Goal: Task Accomplishment & Management: Manage account settings

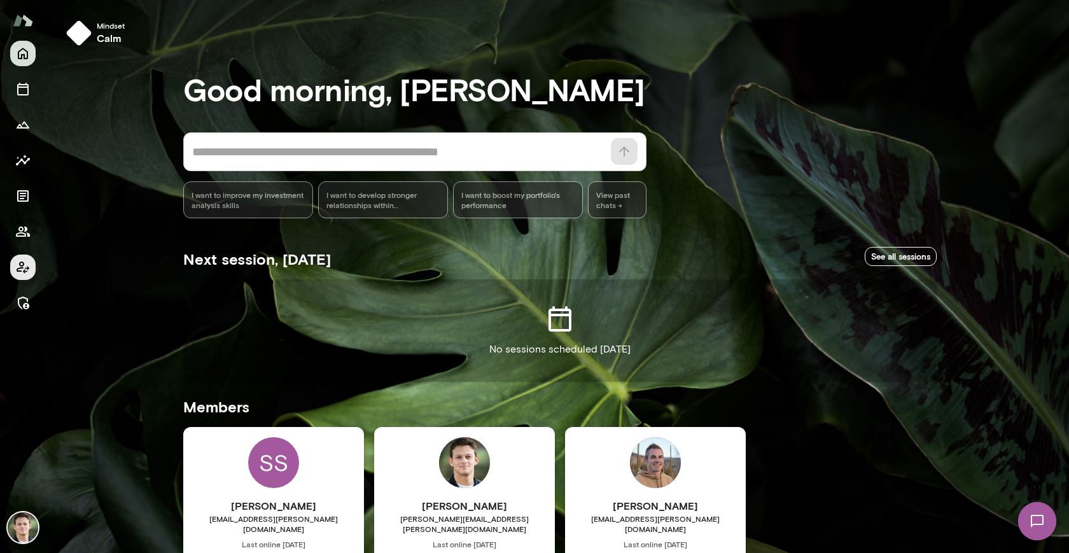
click at [20, 272] on icon "Client app" at bounding box center [22, 267] width 15 height 15
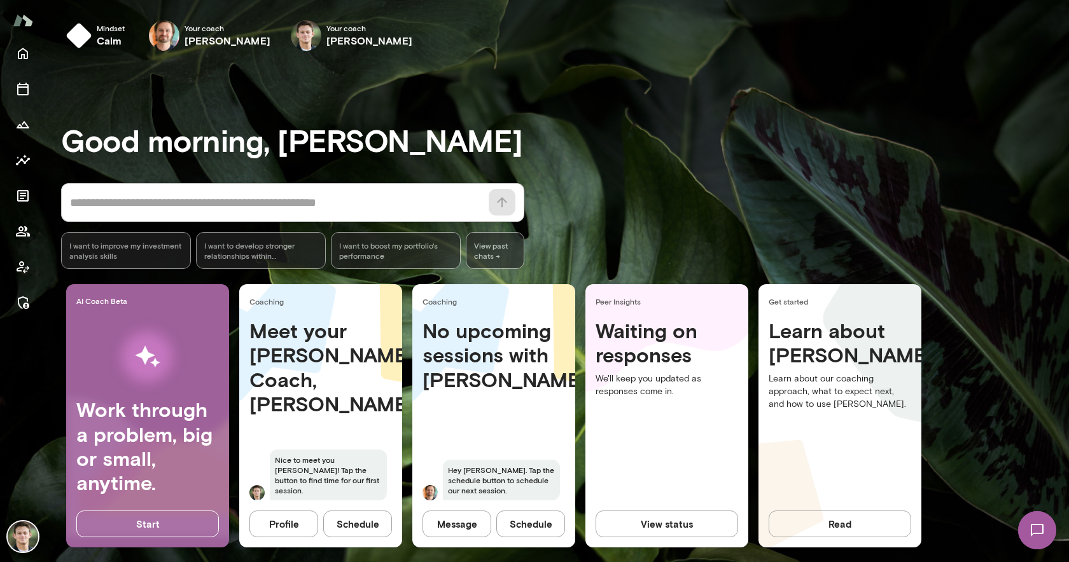
click at [109, 39] on h6 "calm" at bounding box center [111, 40] width 28 height 15
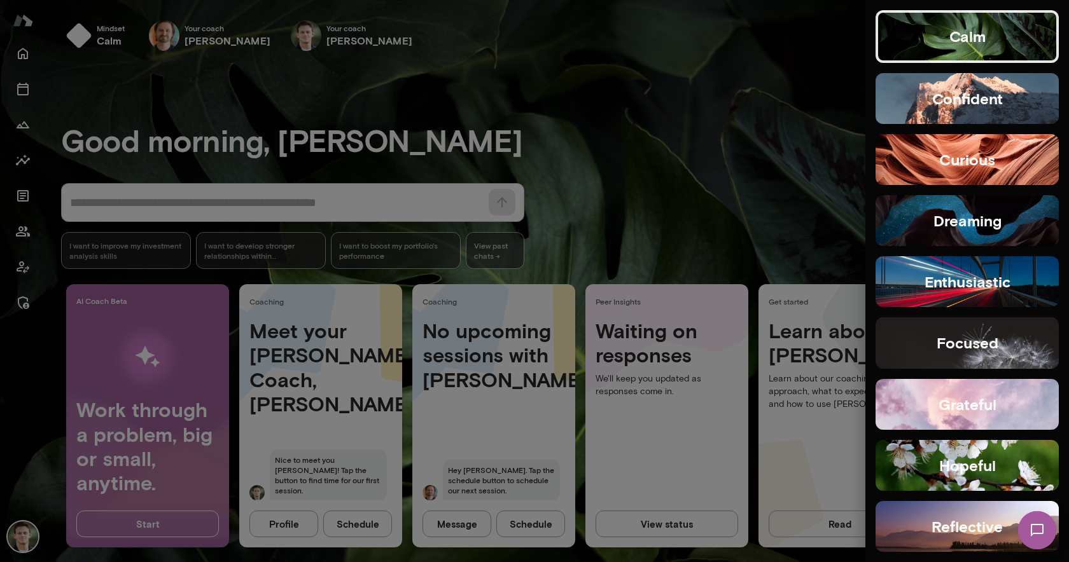
click at [896, 92] on button "confident" at bounding box center [966, 98] width 183 height 51
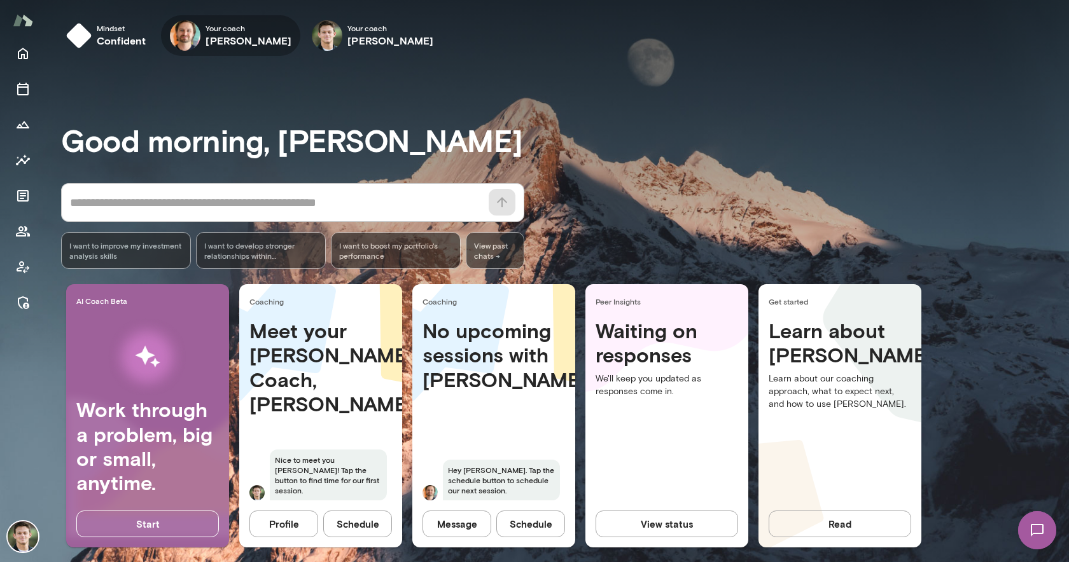
click at [226, 39] on h6 "[PERSON_NAME]" at bounding box center [248, 40] width 86 height 15
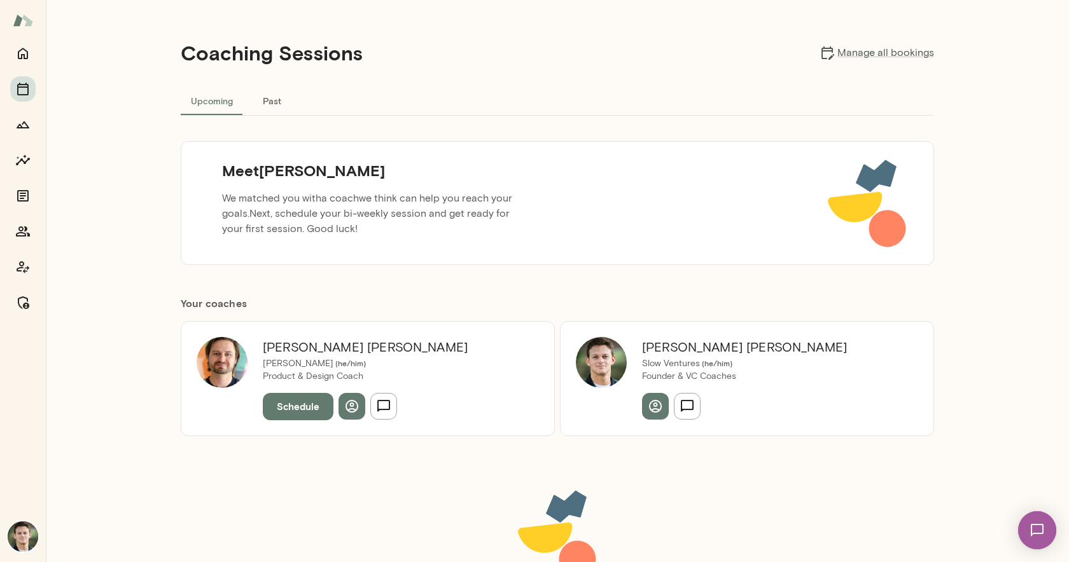
click at [287, 407] on button "Schedule" at bounding box center [298, 406] width 71 height 27
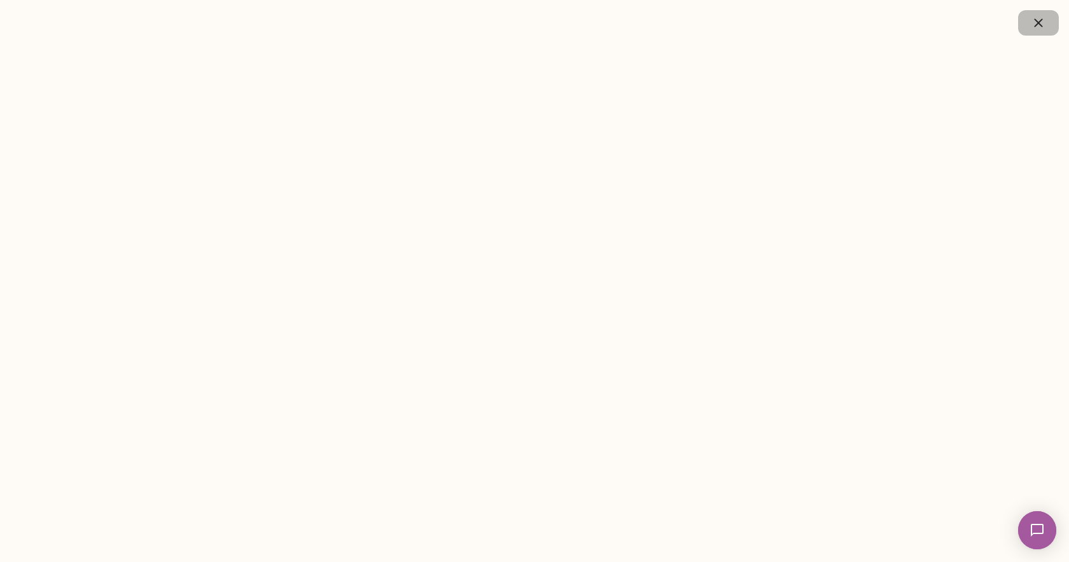
click at [1038, 25] on icon "button" at bounding box center [1038, 22] width 15 height 15
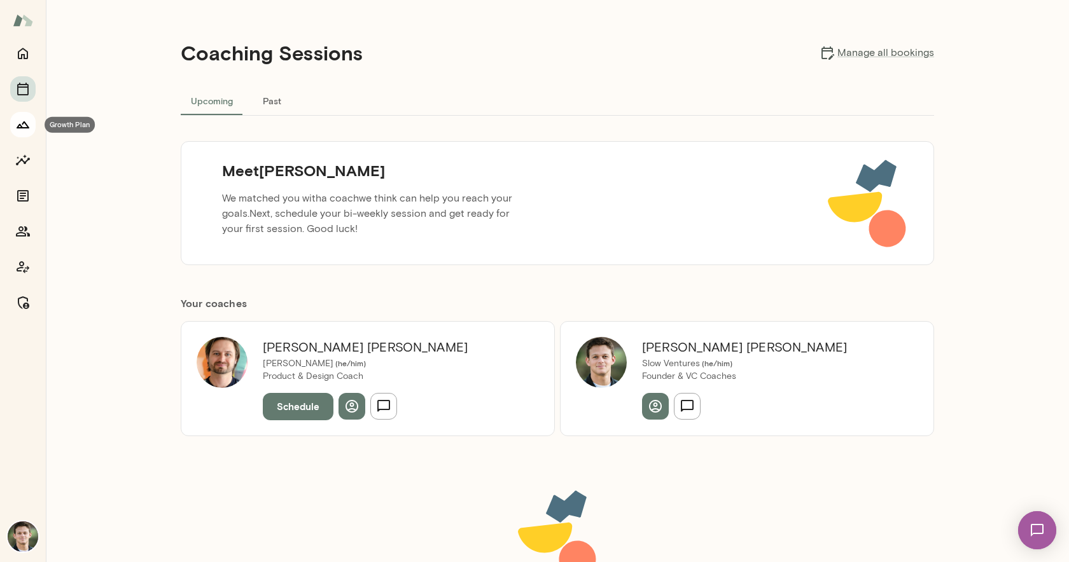
click at [25, 123] on icon "Growth Plan" at bounding box center [23, 125] width 13 height 7
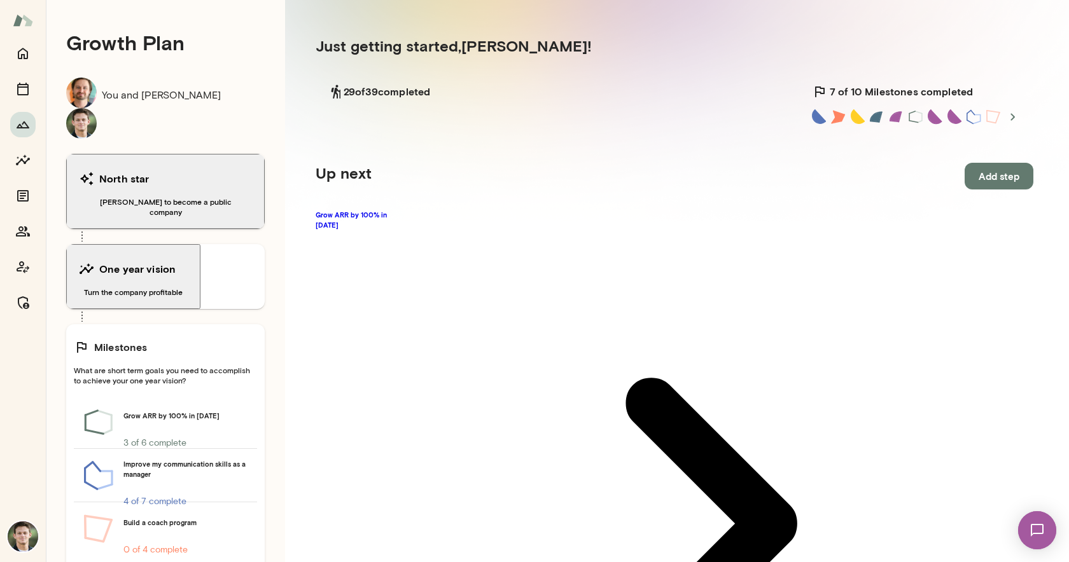
click at [964, 174] on button "Add step" at bounding box center [998, 176] width 69 height 27
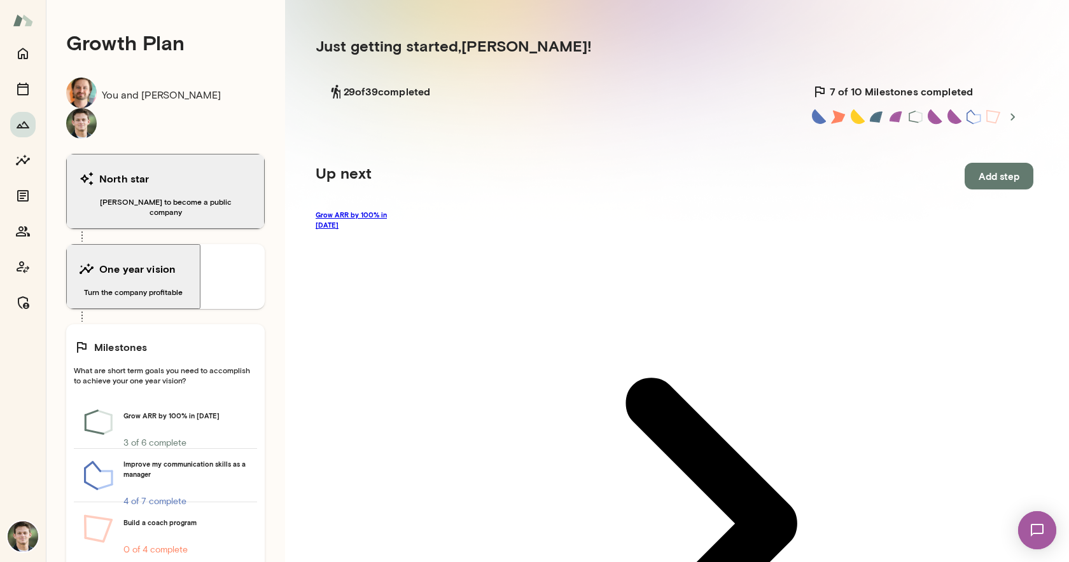
click at [419, 216] on link "Grow ARR by 100% in [DATE]" at bounding box center [675, 524] width 718 height 628
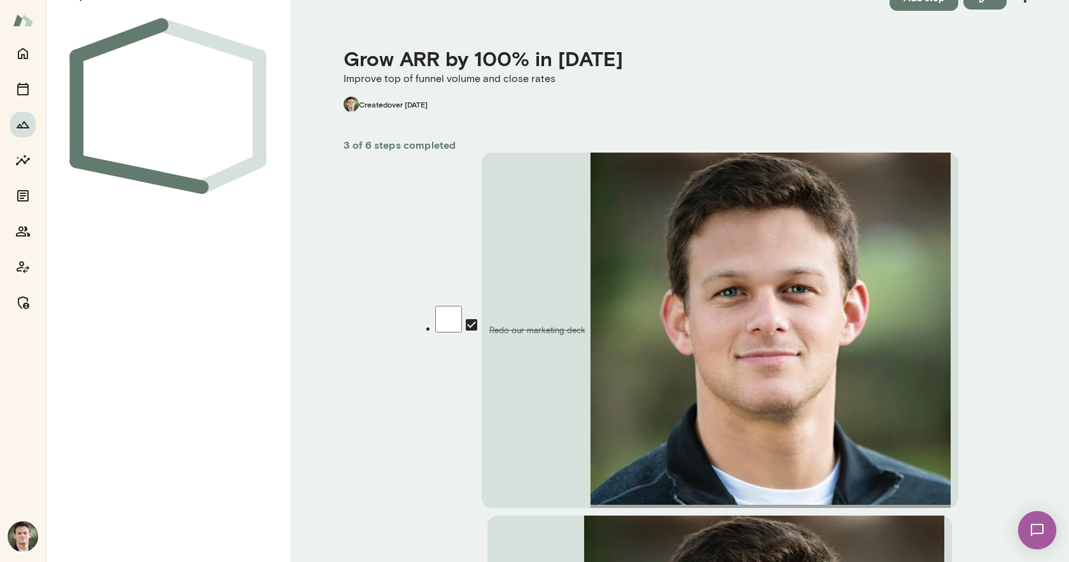
scroll to position [24, 0]
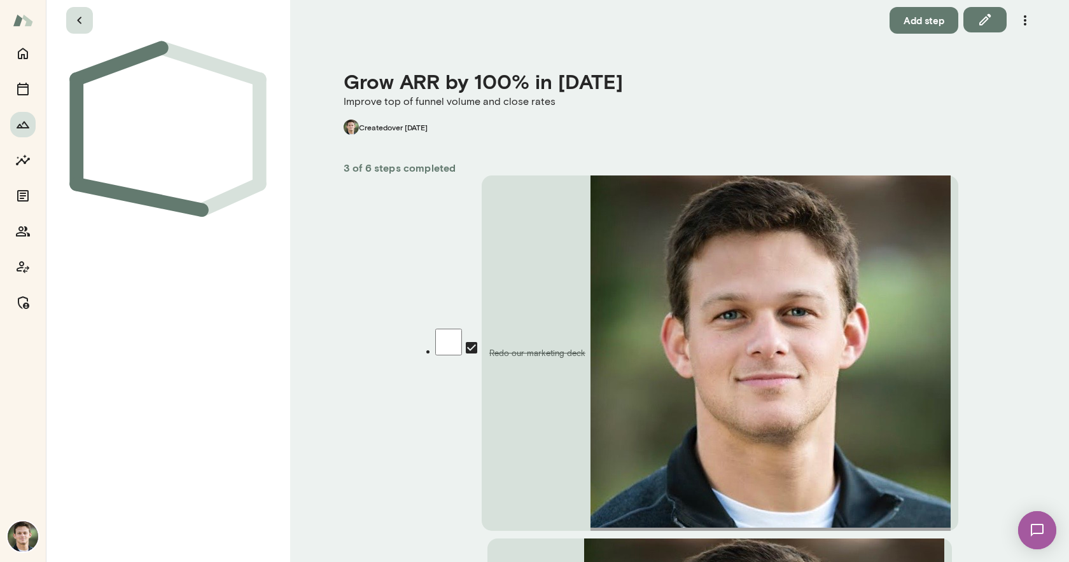
click at [81, 20] on icon "button" at bounding box center [79, 20] width 15 height 15
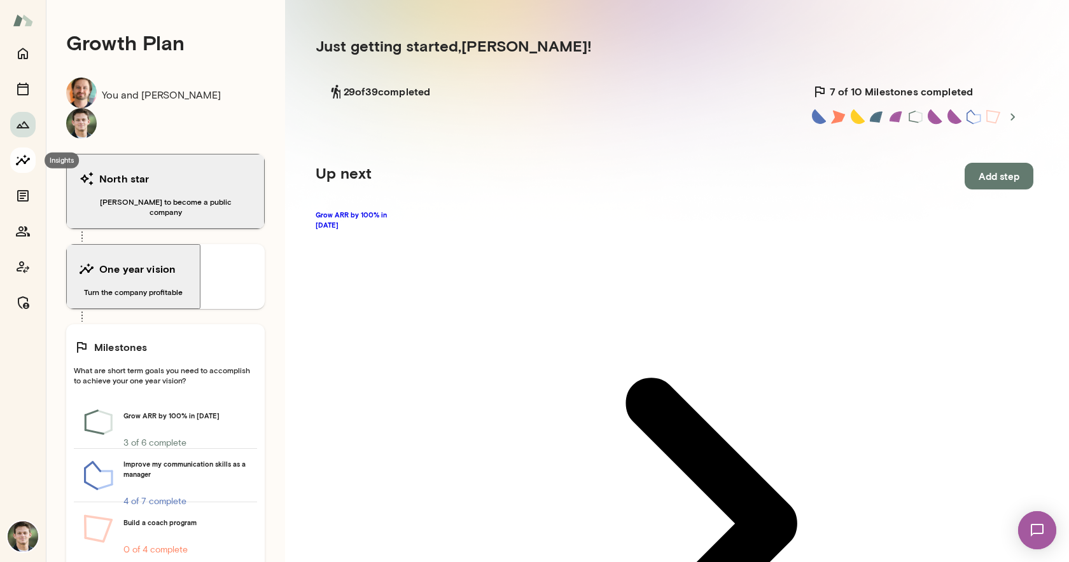
click at [17, 155] on icon "Insights" at bounding box center [22, 160] width 15 height 15
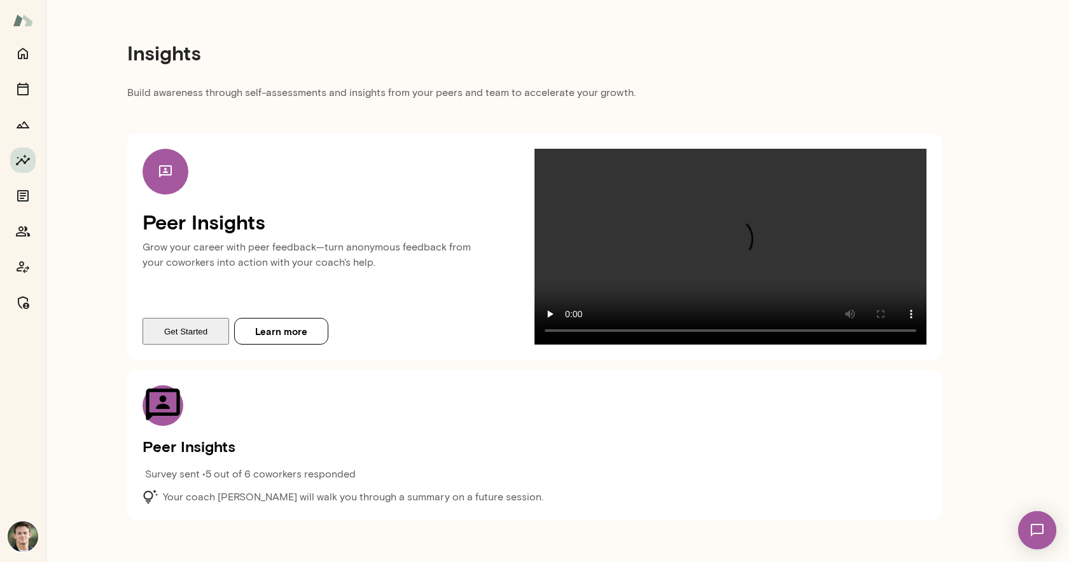
scroll to position [23, 0]
click at [197, 345] on button "Get Started" at bounding box center [186, 331] width 87 height 27
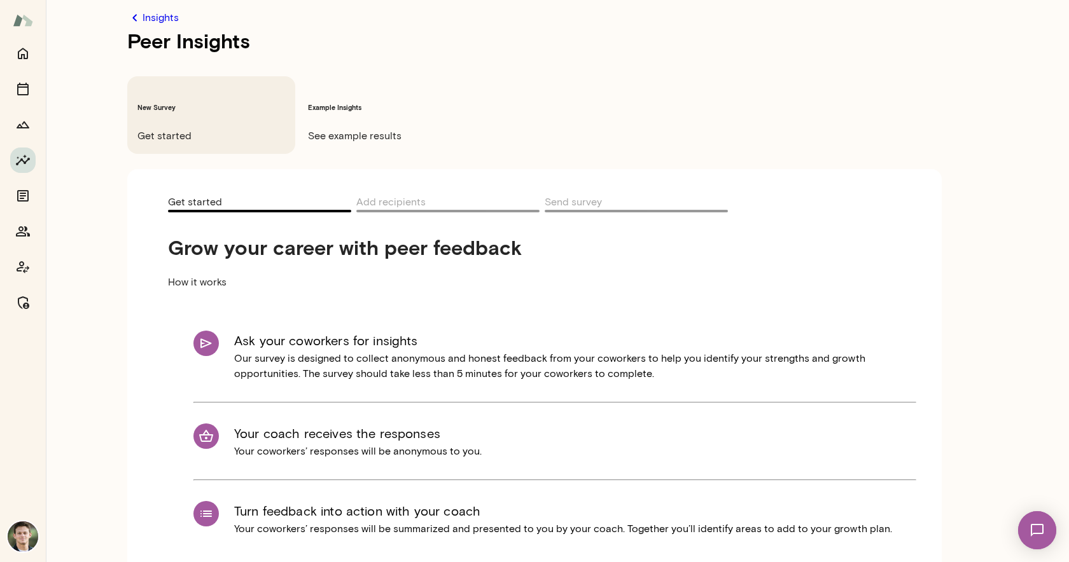
scroll to position [13, 0]
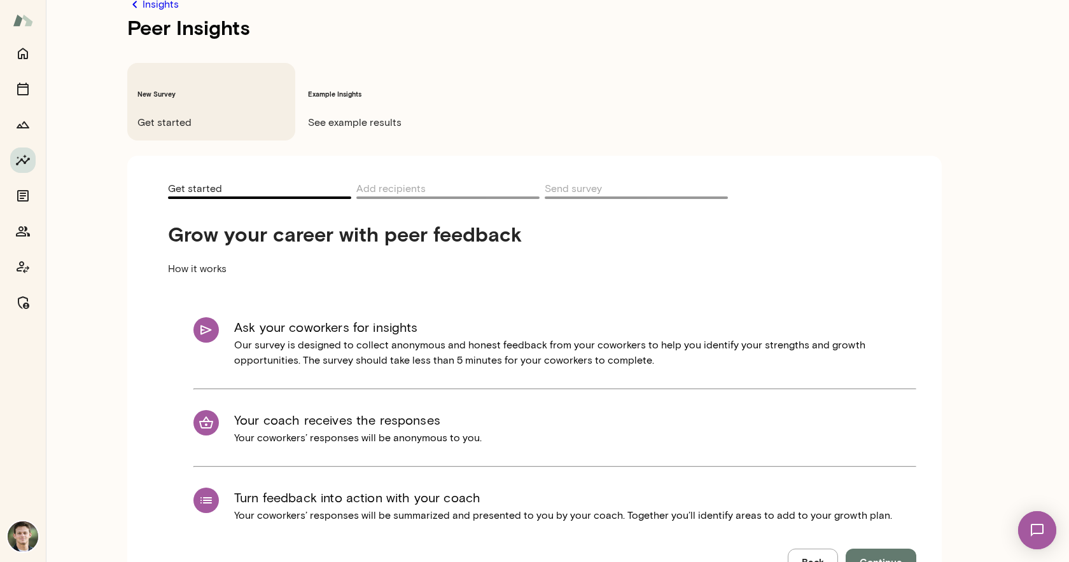
click at [856, 549] on button "Continue" at bounding box center [881, 562] width 71 height 27
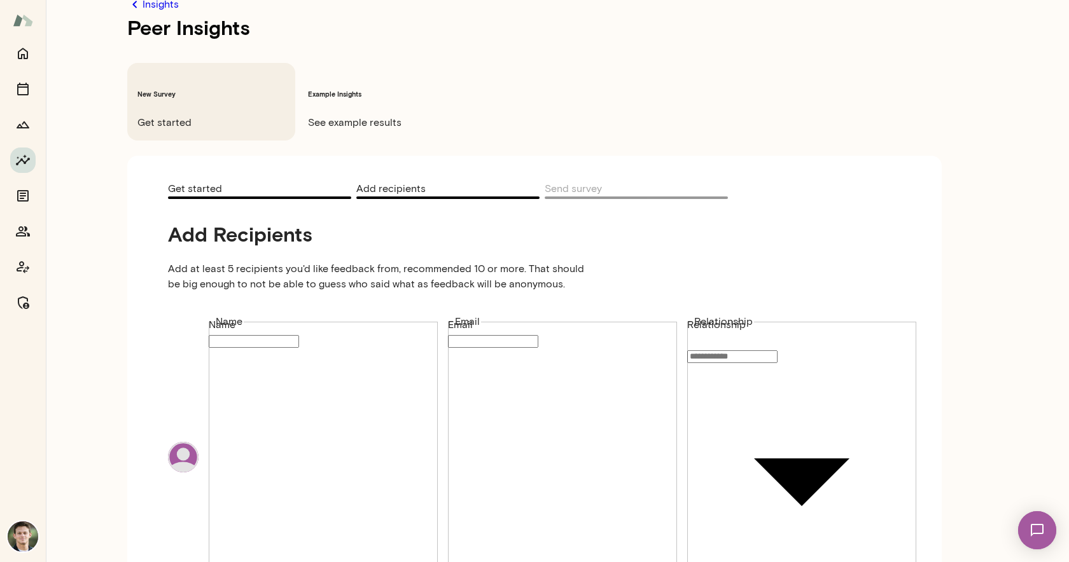
click at [732, 30] on div "Insights Peer Insights New Survey Get started Example Insights See example resu…" at bounding box center [534, 30] width 1069 height 0
click at [113, 40] on div at bounding box center [534, 40] width 1069 height 0
click at [327, 89] on h6 "Example Insights" at bounding box center [382, 94] width 148 height 10
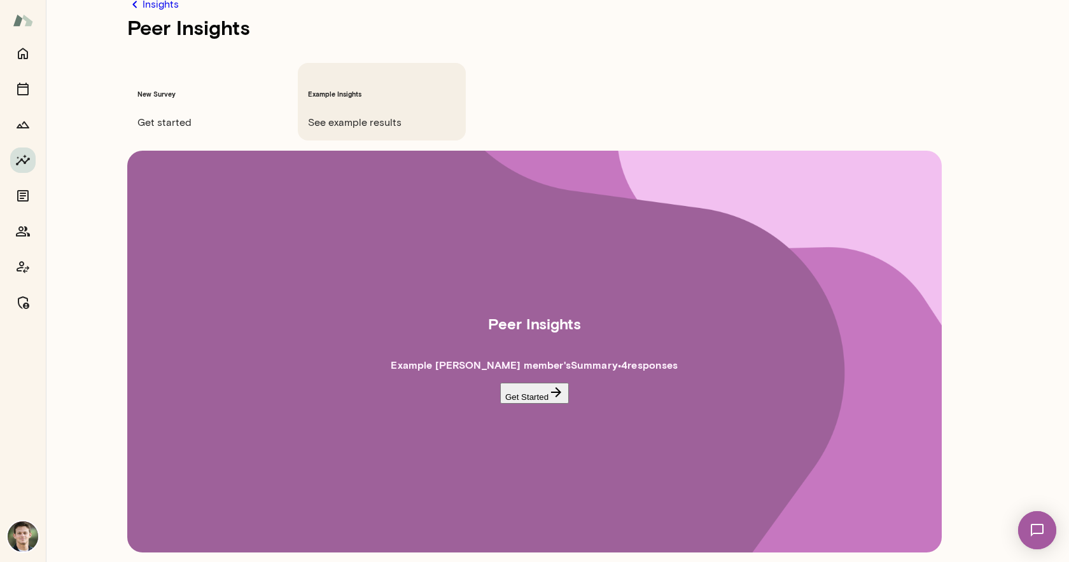
click at [548, 383] on button "Get Started" at bounding box center [534, 393] width 69 height 21
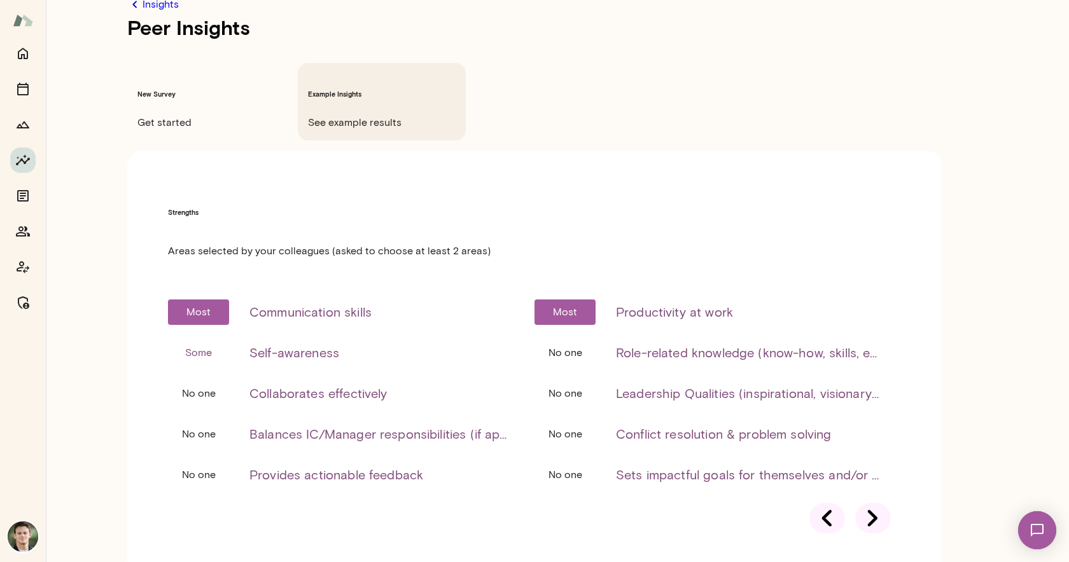
click at [859, 503] on div at bounding box center [873, 518] width 36 height 31
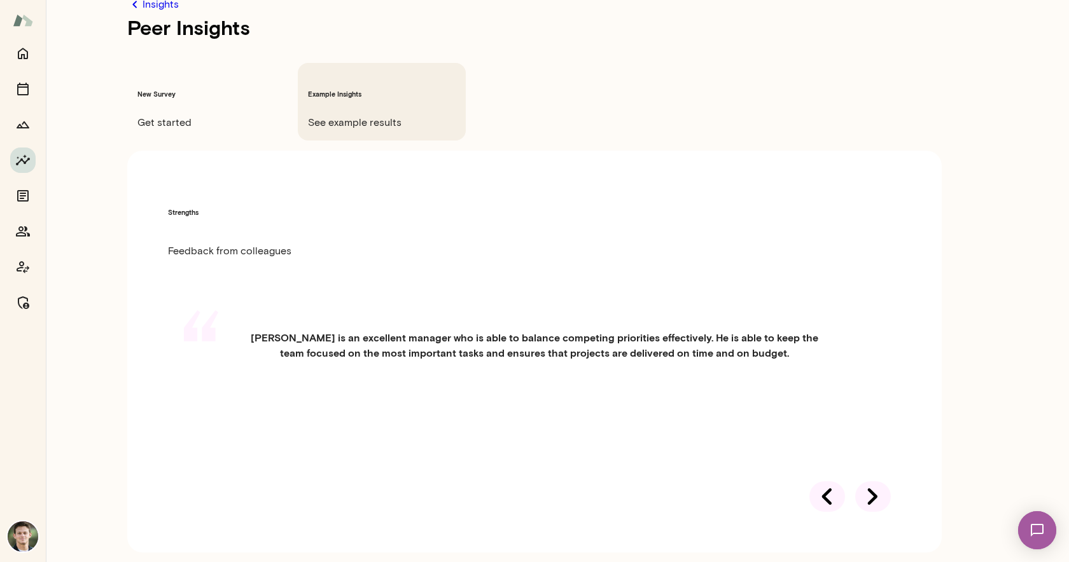
click at [859, 482] on div at bounding box center [873, 497] width 36 height 31
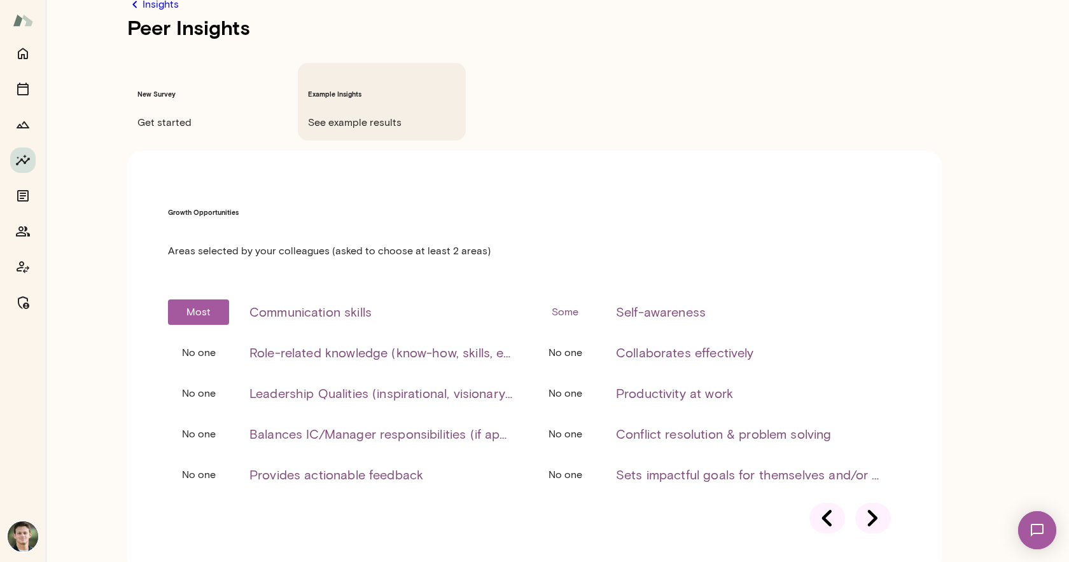
click at [859, 503] on div at bounding box center [873, 518] width 36 height 31
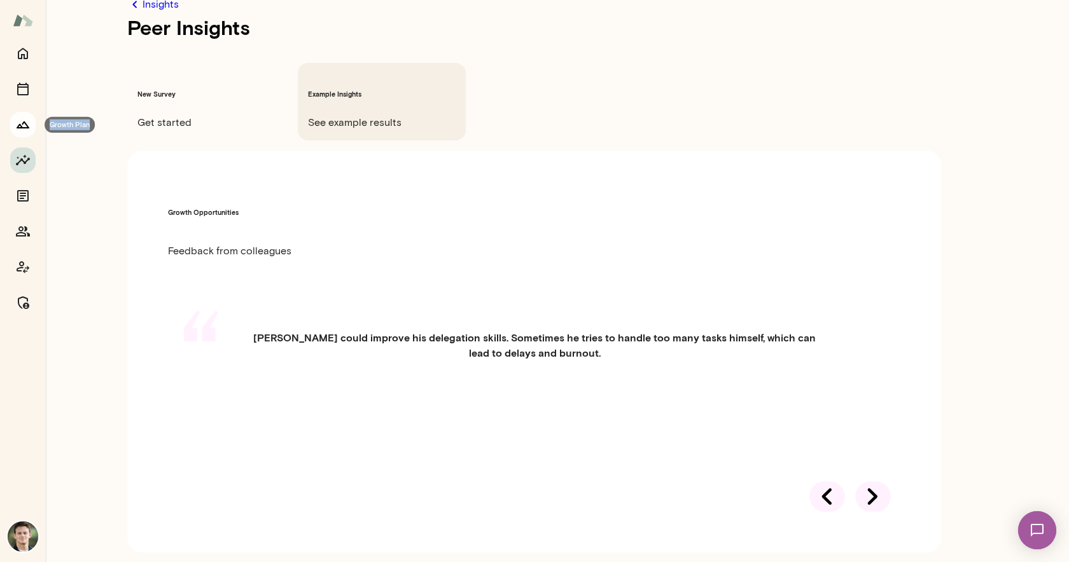
click at [20, 125] on icon "Growth Plan" at bounding box center [23, 125] width 13 height 7
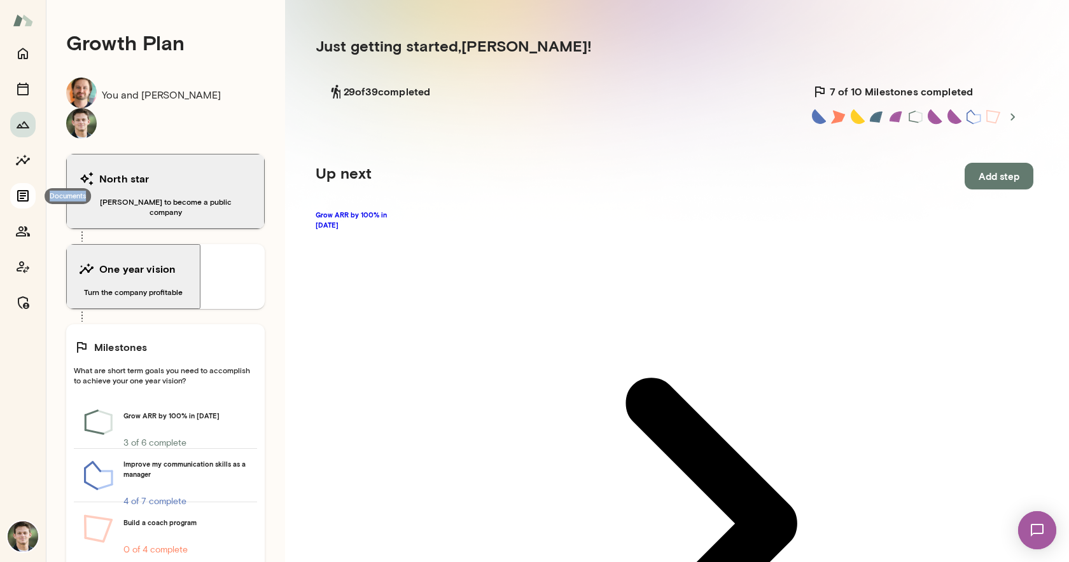
click at [25, 192] on icon "Documents" at bounding box center [22, 195] width 15 height 15
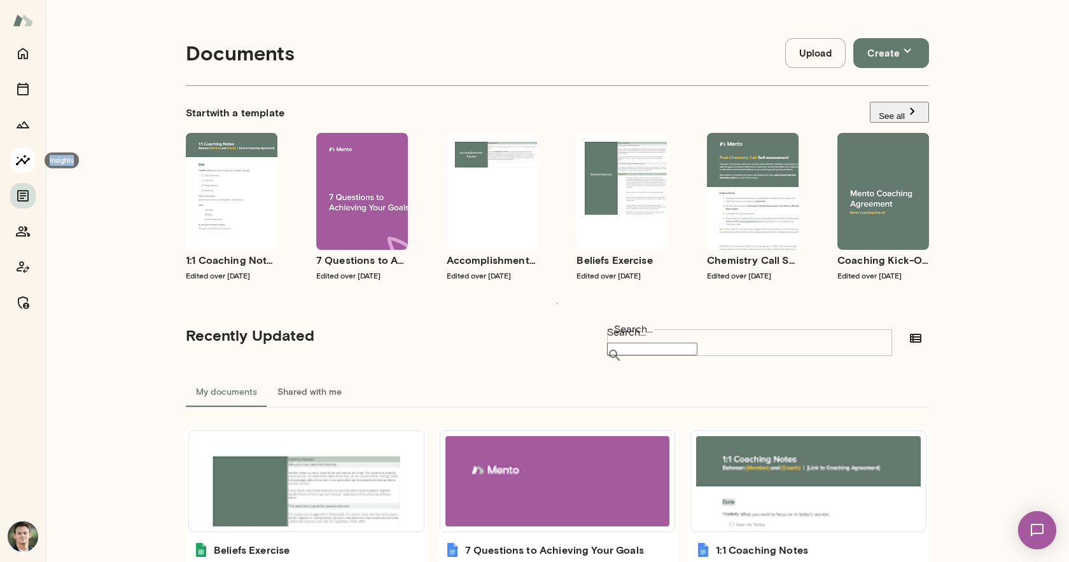
click at [19, 157] on icon "Insights" at bounding box center [22, 160] width 15 height 15
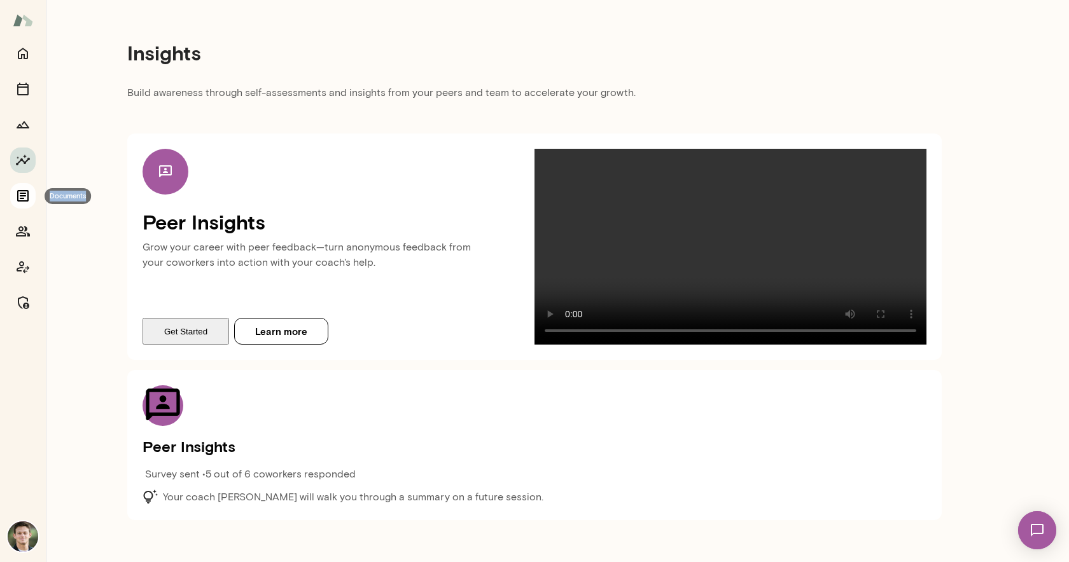
click at [25, 197] on icon "Documents" at bounding box center [22, 195] width 15 height 15
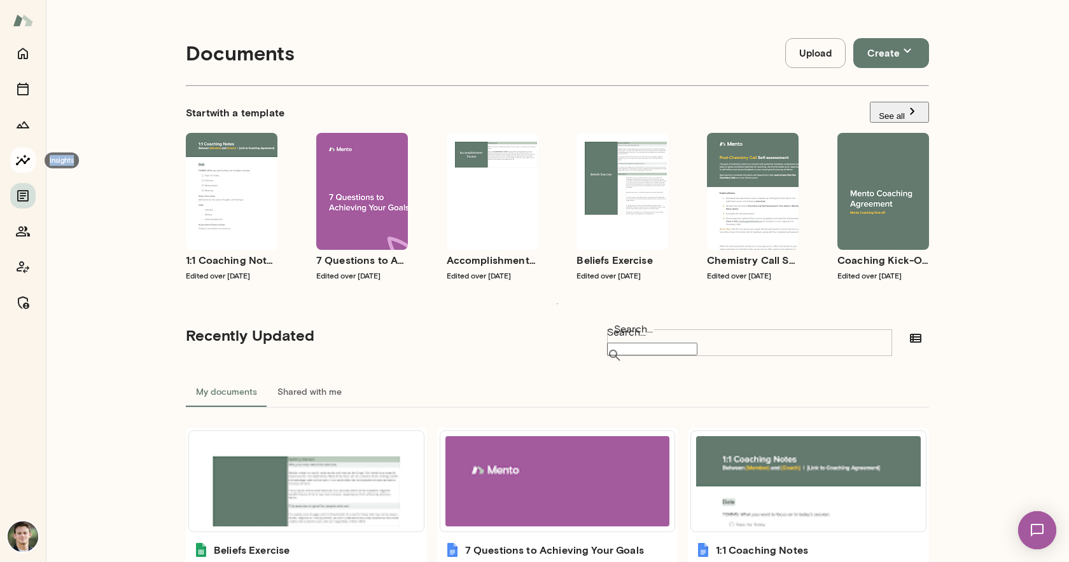
click at [22, 160] on icon "Insights" at bounding box center [23, 160] width 14 height 11
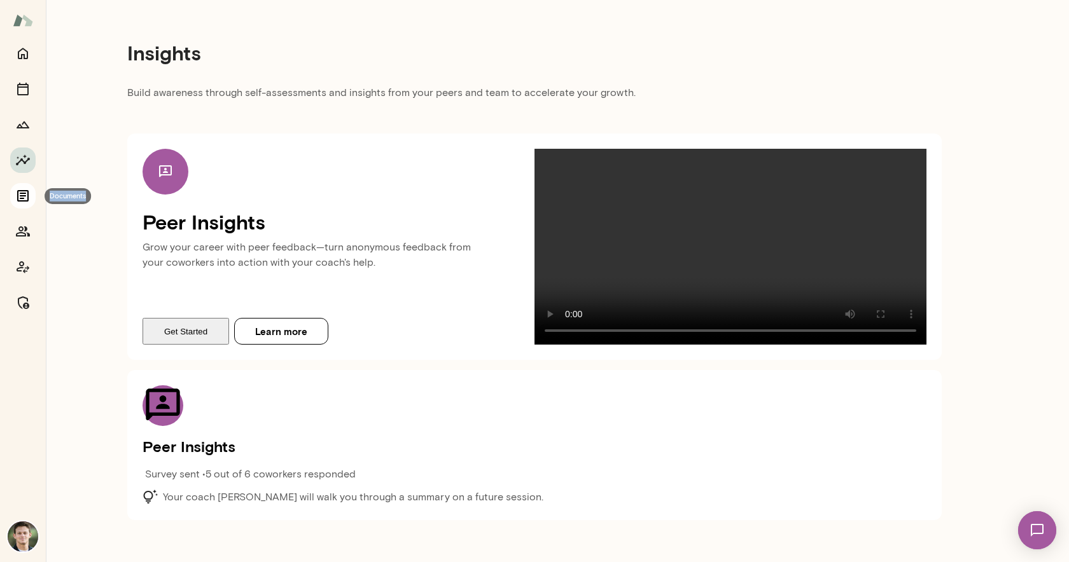
click at [20, 191] on icon "Documents" at bounding box center [22, 195] width 15 height 15
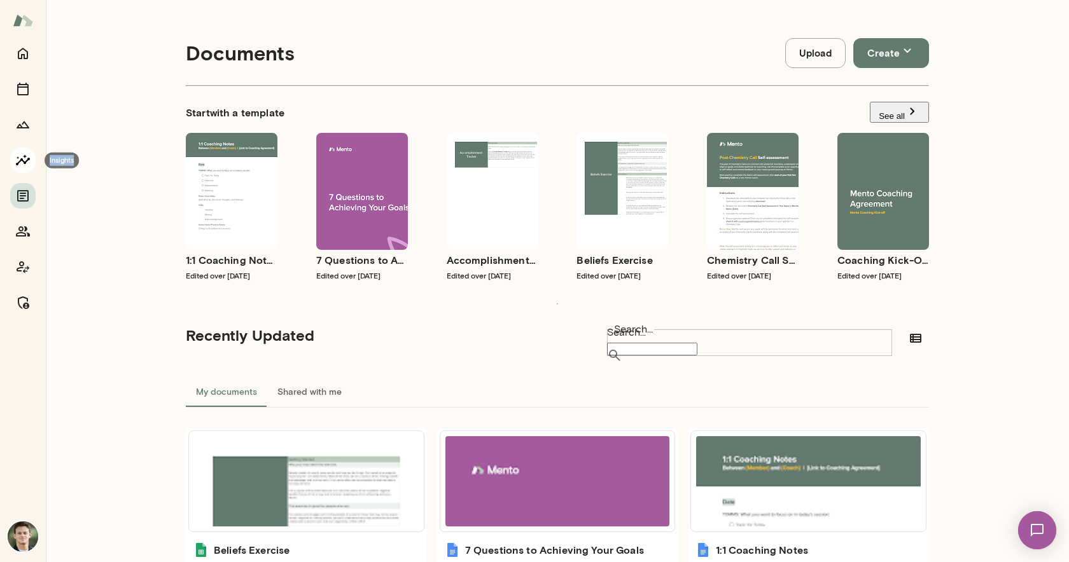
click at [24, 157] on icon "Insights" at bounding box center [23, 160] width 14 height 11
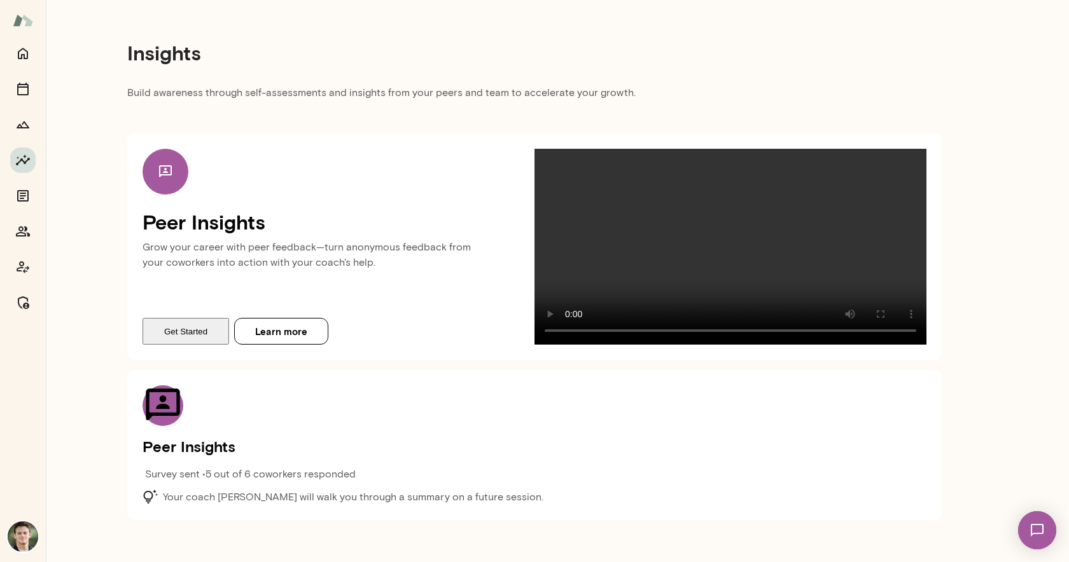
click at [196, 345] on button "Get Started" at bounding box center [186, 331] width 87 height 27
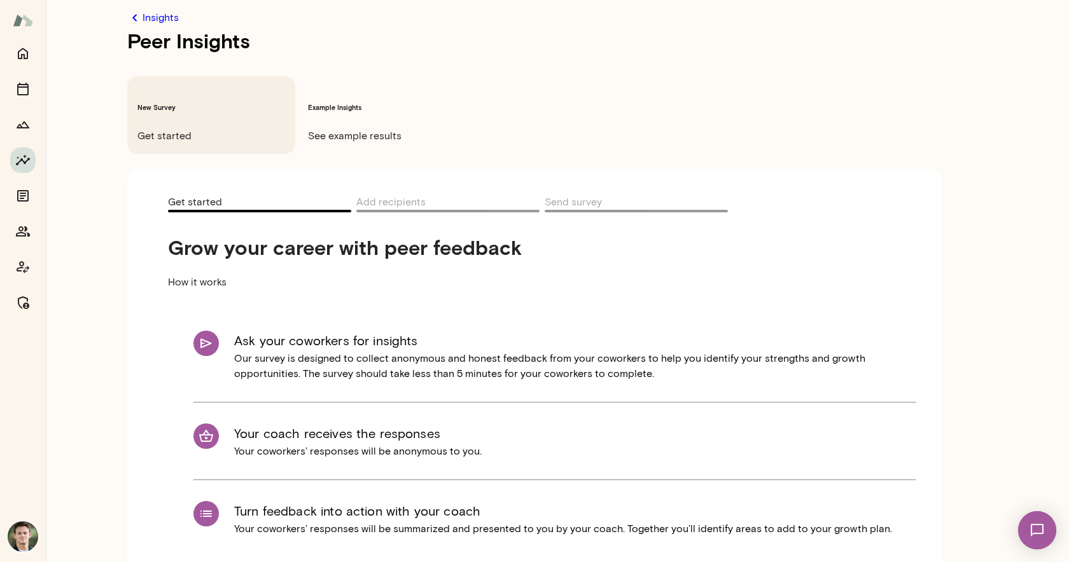
click at [157, 18] on link "Insights" at bounding box center [534, 17] width 814 height 15
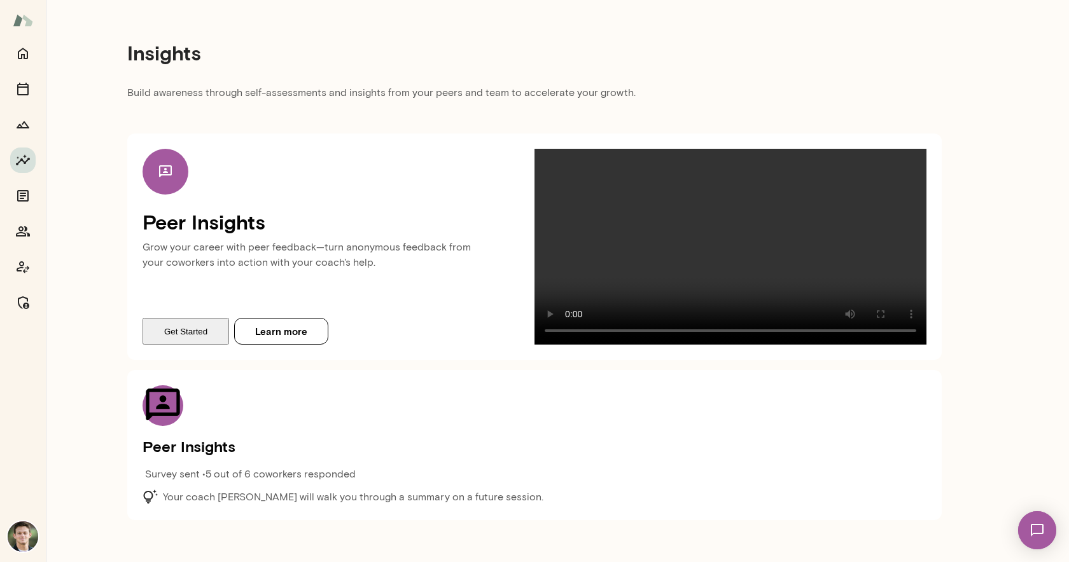
click at [24, 24] on img at bounding box center [23, 20] width 20 height 24
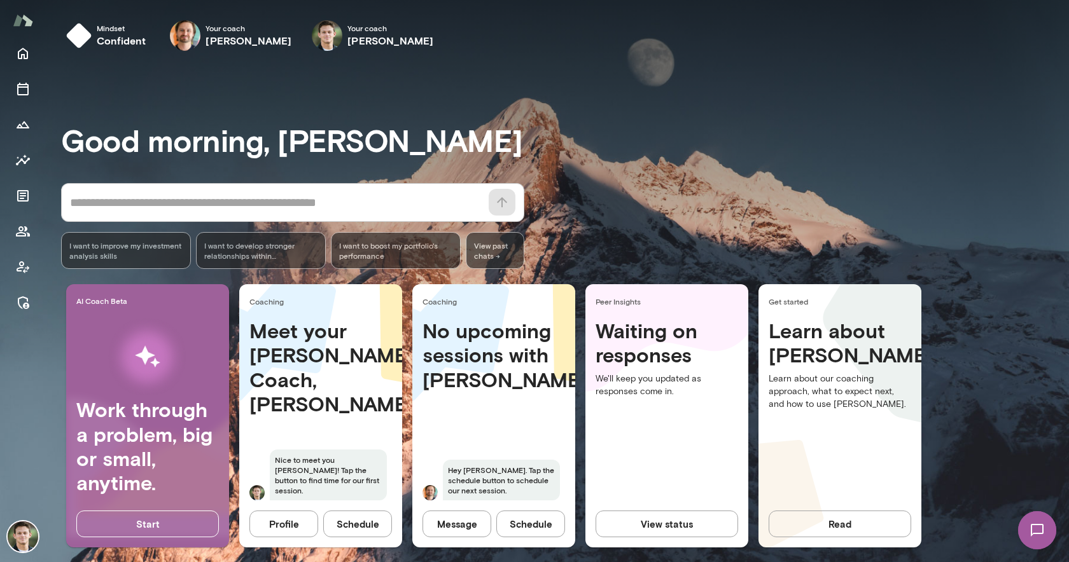
click at [272, 256] on span "I want to develop stronger relationships within [PERSON_NAME]" at bounding box center [260, 250] width 113 height 20
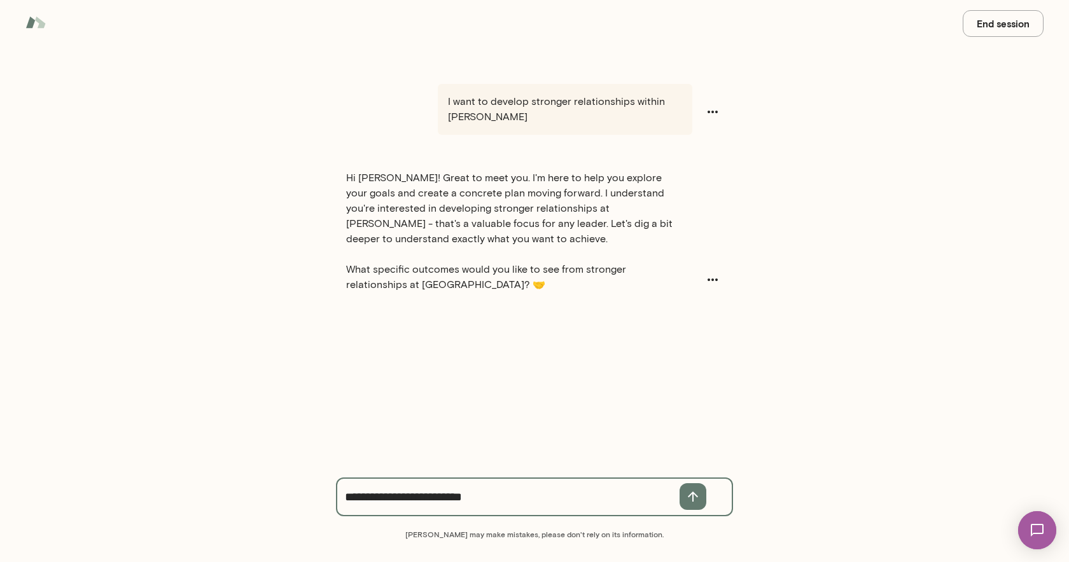
type textarea "**********"
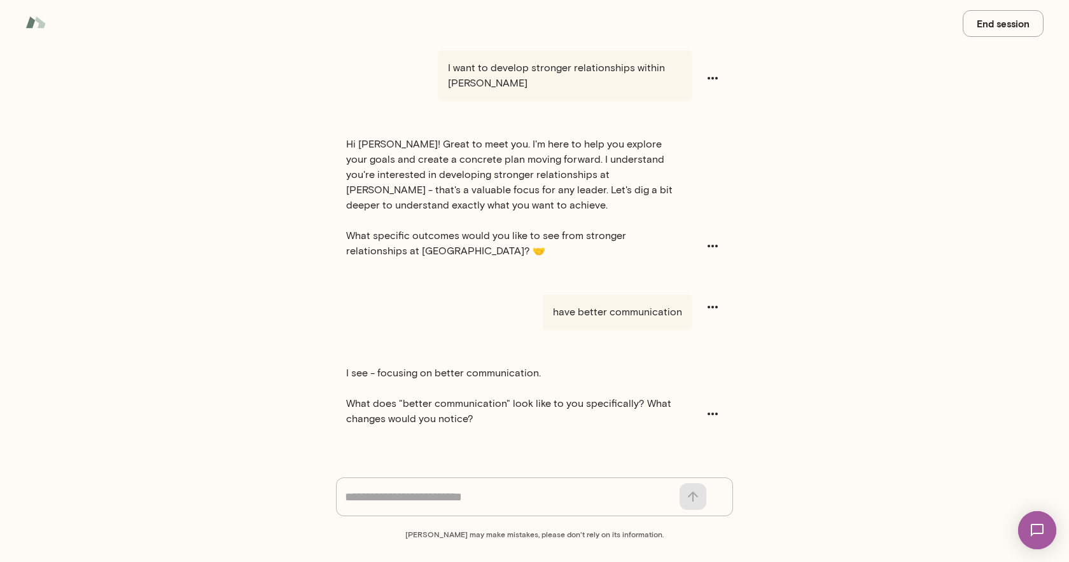
scroll to position [69, 0]
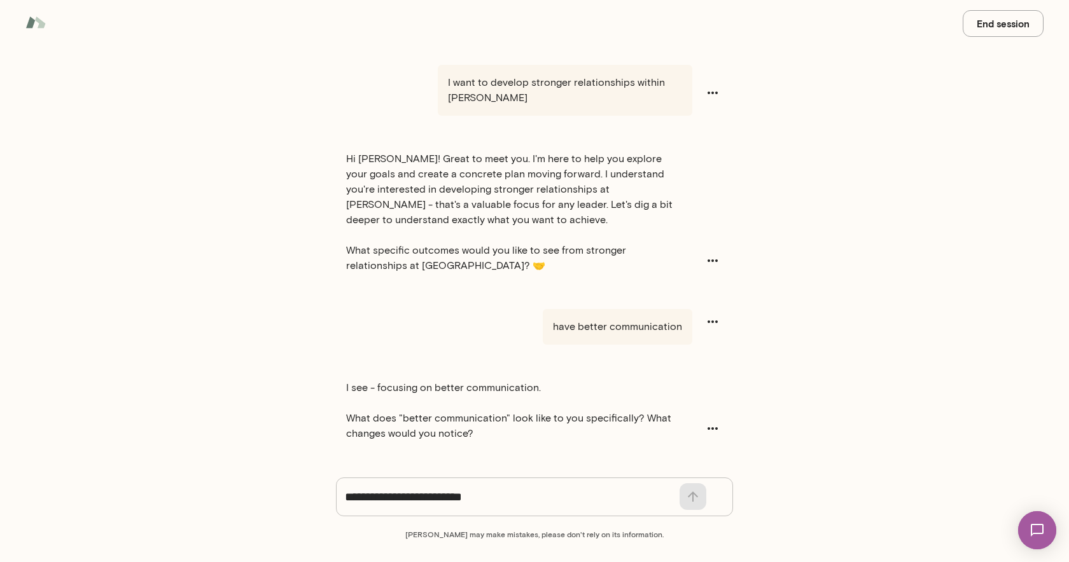
click at [32, 31] on img at bounding box center [35, 22] width 20 height 24
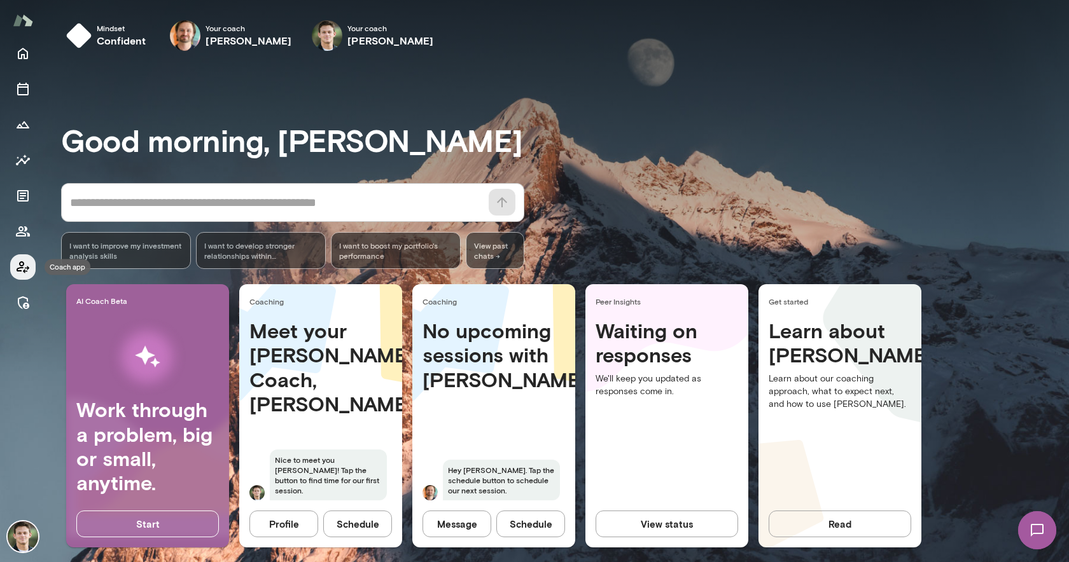
click at [13, 266] on button "Coach app" at bounding box center [22, 266] width 25 height 25
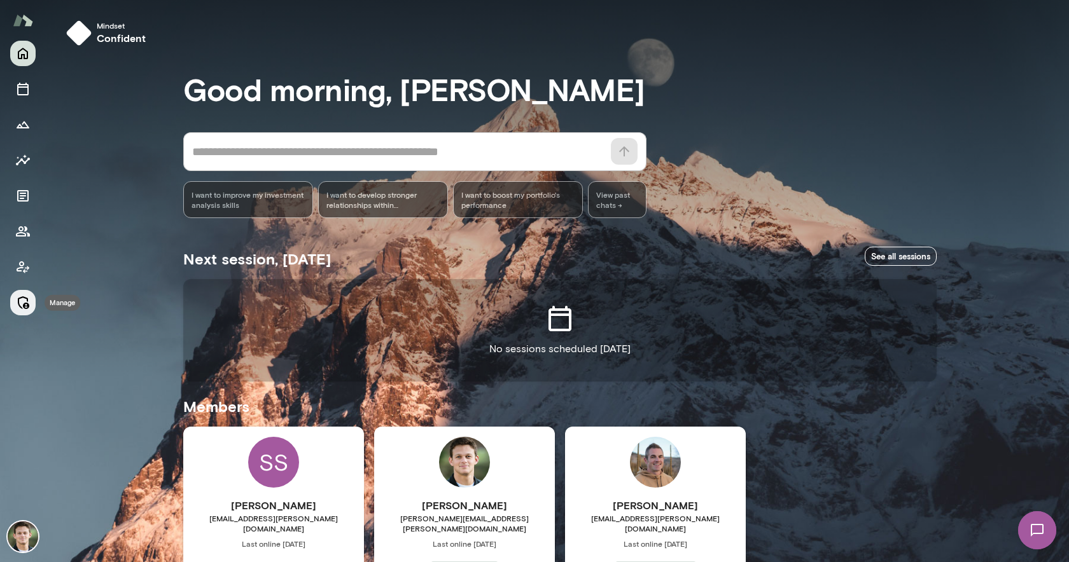
click at [15, 302] on icon "Manage" at bounding box center [22, 302] width 15 height 15
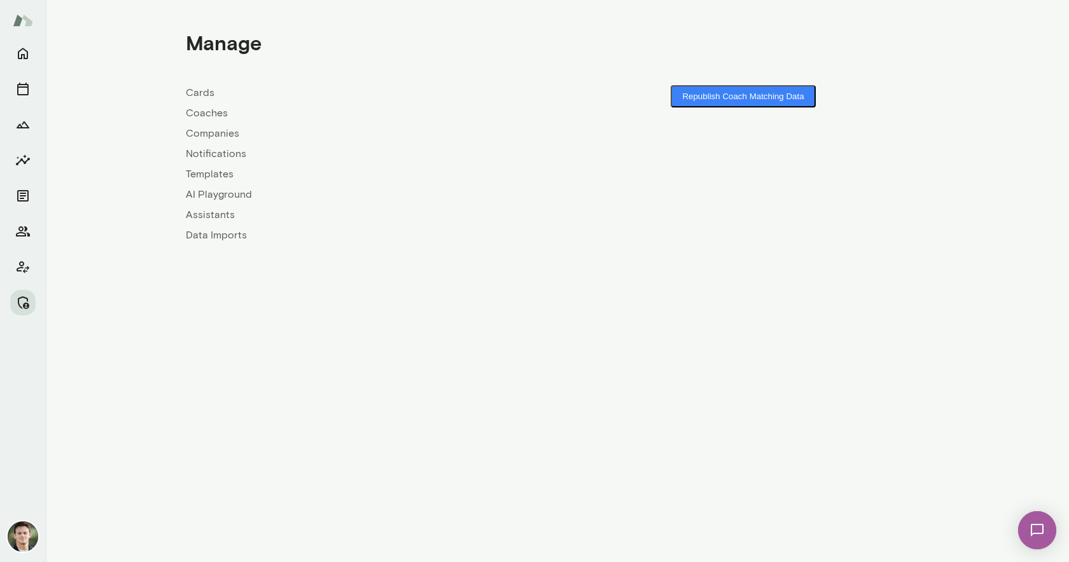
click at [221, 139] on link "Companies" at bounding box center [372, 133] width 372 height 15
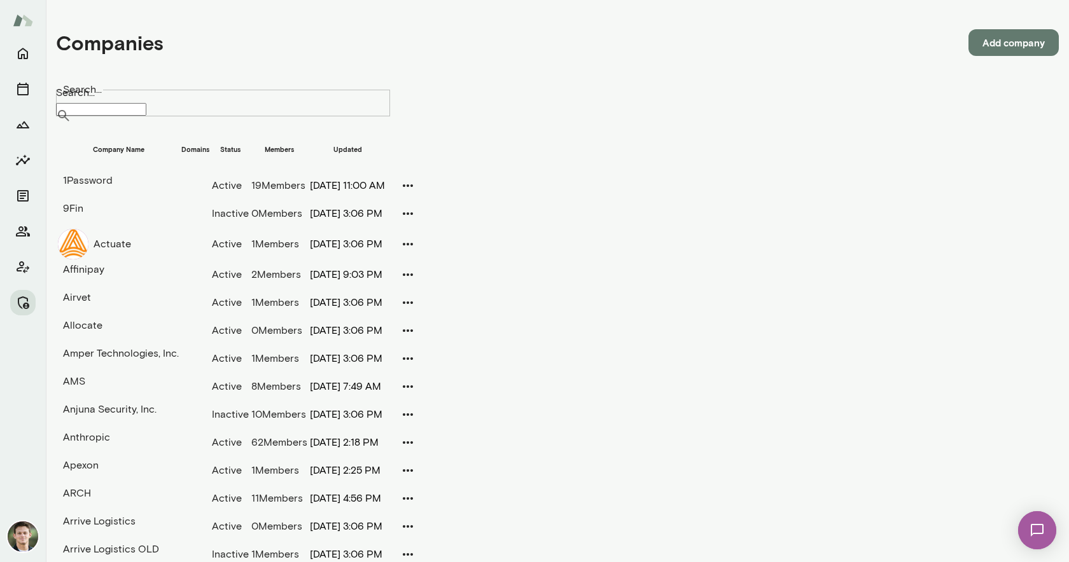
click at [146, 103] on input "Search..." at bounding box center [101, 109] width 90 height 13
type input "*****"
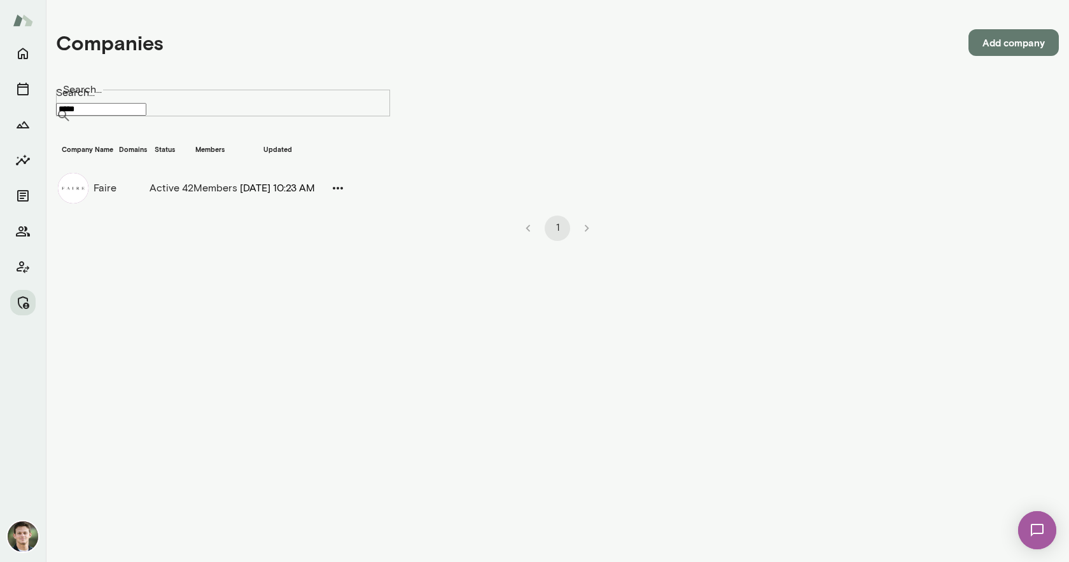
click at [117, 191] on td "Faire" at bounding box center [87, 188] width 60 height 32
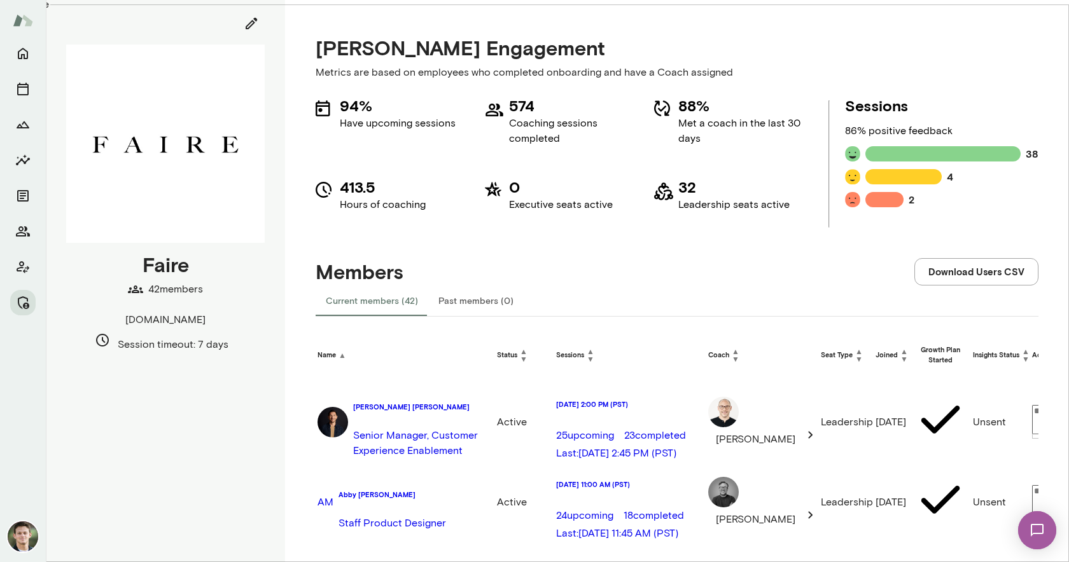
click at [20, 21] on img at bounding box center [23, 20] width 20 height 24
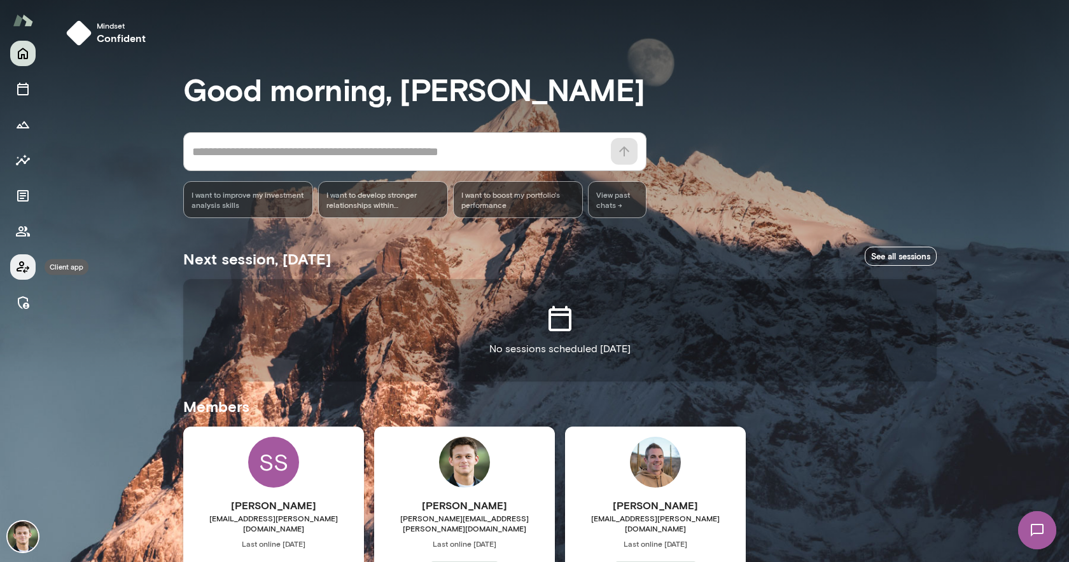
click at [15, 265] on icon "Client app" at bounding box center [22, 267] width 15 height 15
